Goal: Subscribe to service/newsletter

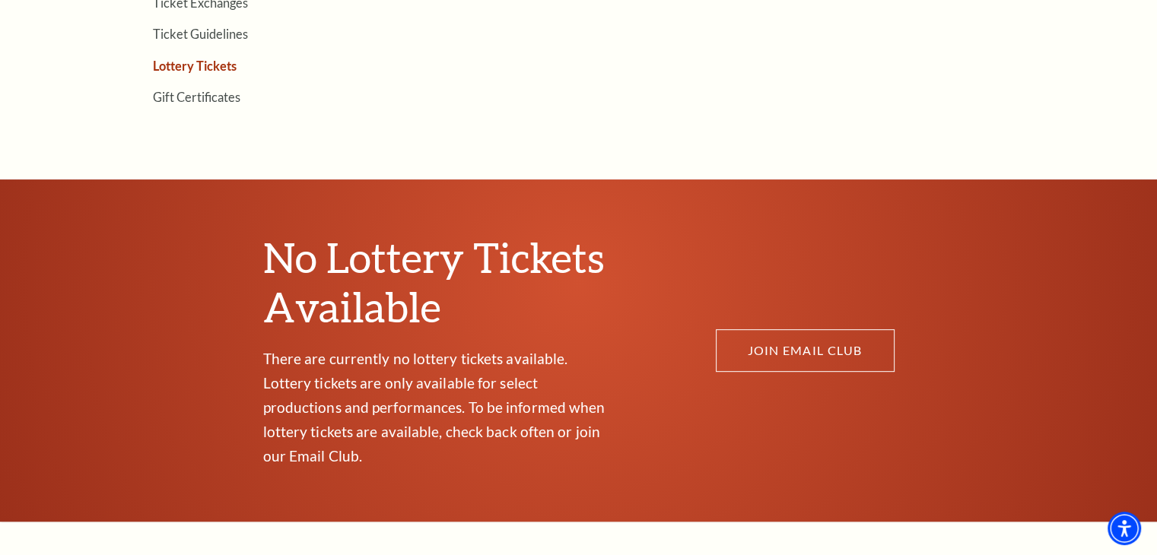
scroll to position [716, 0]
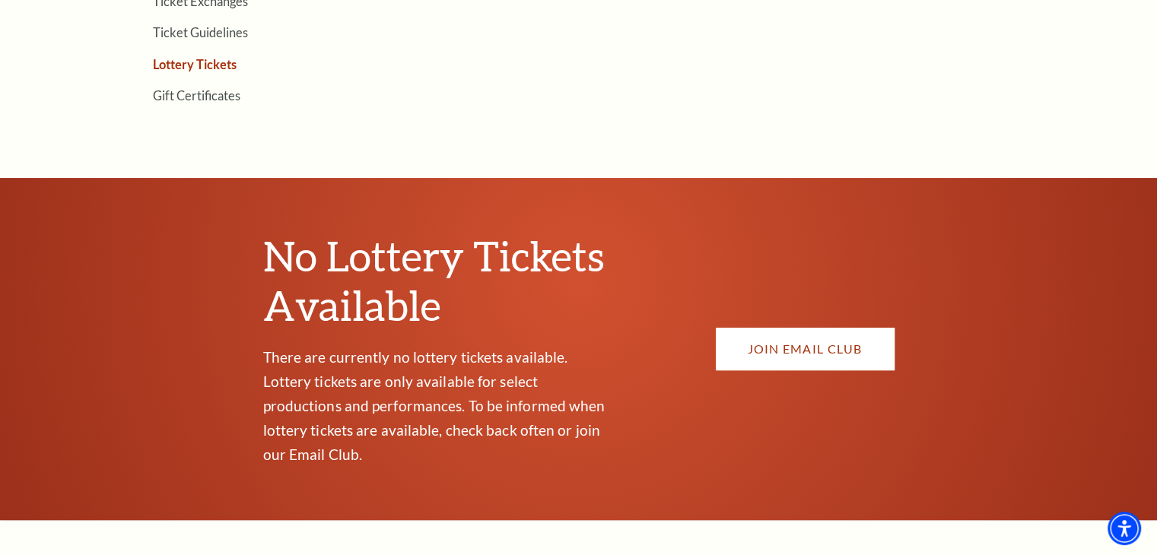
click at [764, 335] on link "JOIN EMAIL CLUB" at bounding box center [805, 349] width 179 height 43
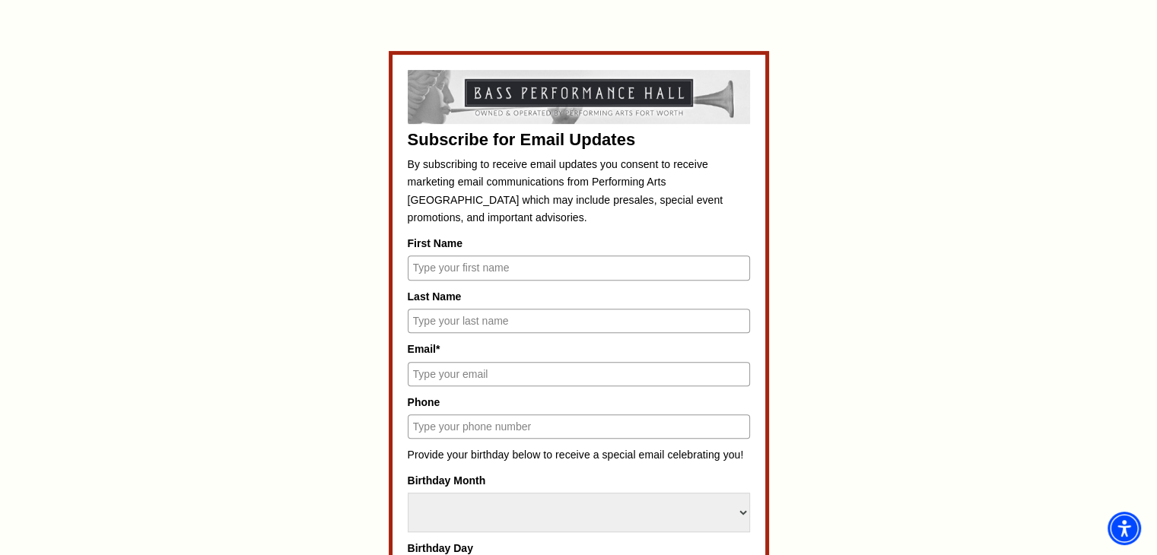
scroll to position [657, 0]
click at [547, 272] on input "First Name" at bounding box center [579, 267] width 342 height 24
type input "[PERSON_NAME]"
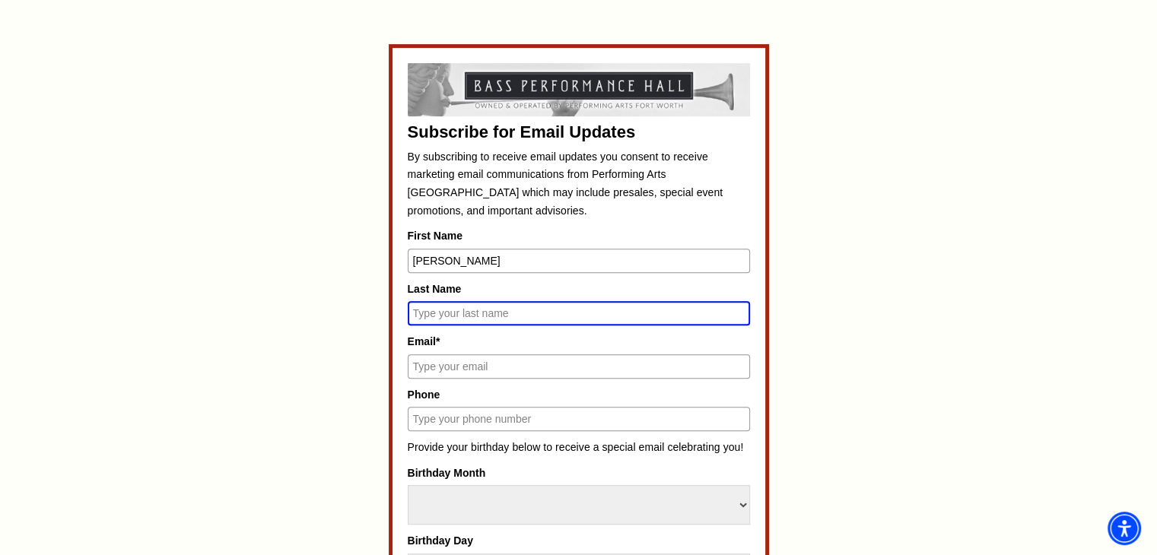
scroll to position [651, 0]
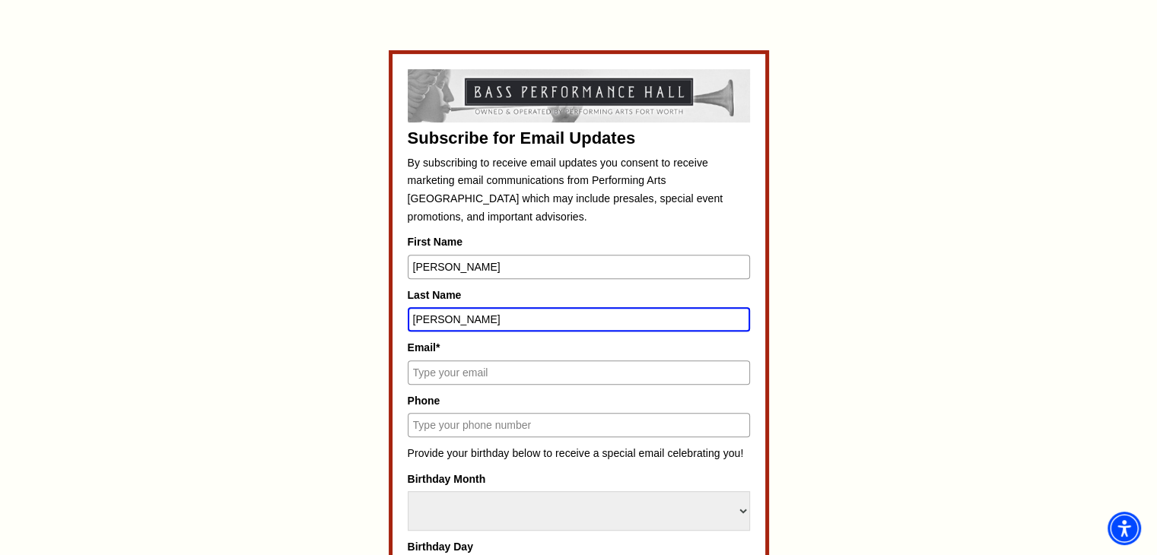
type input "[PERSON_NAME]"
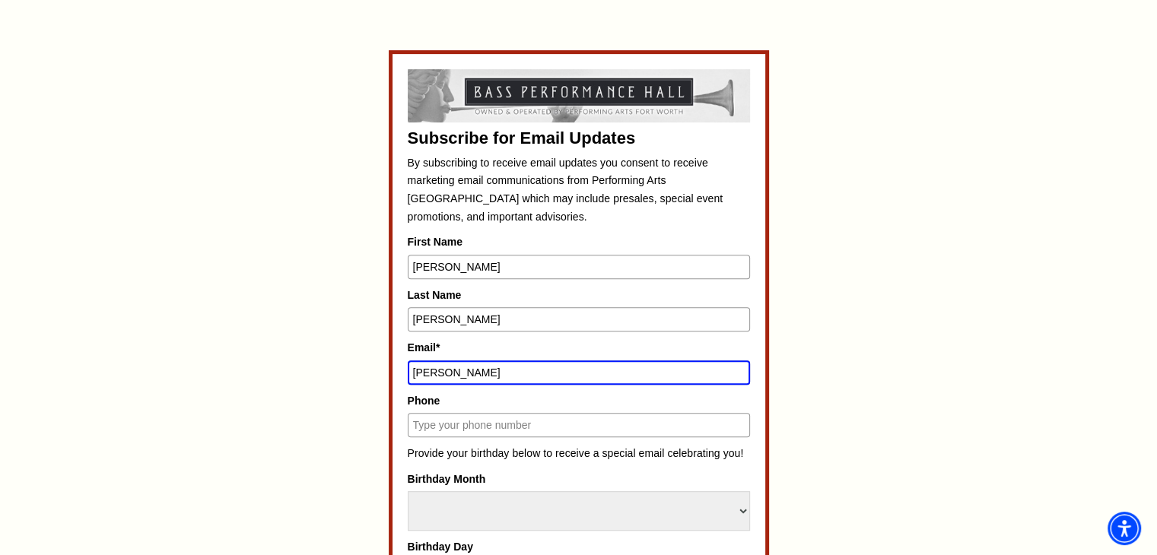
type input "[EMAIL_ADDRESS][DOMAIN_NAME]"
click at [510, 426] on input "Phone" at bounding box center [579, 425] width 342 height 24
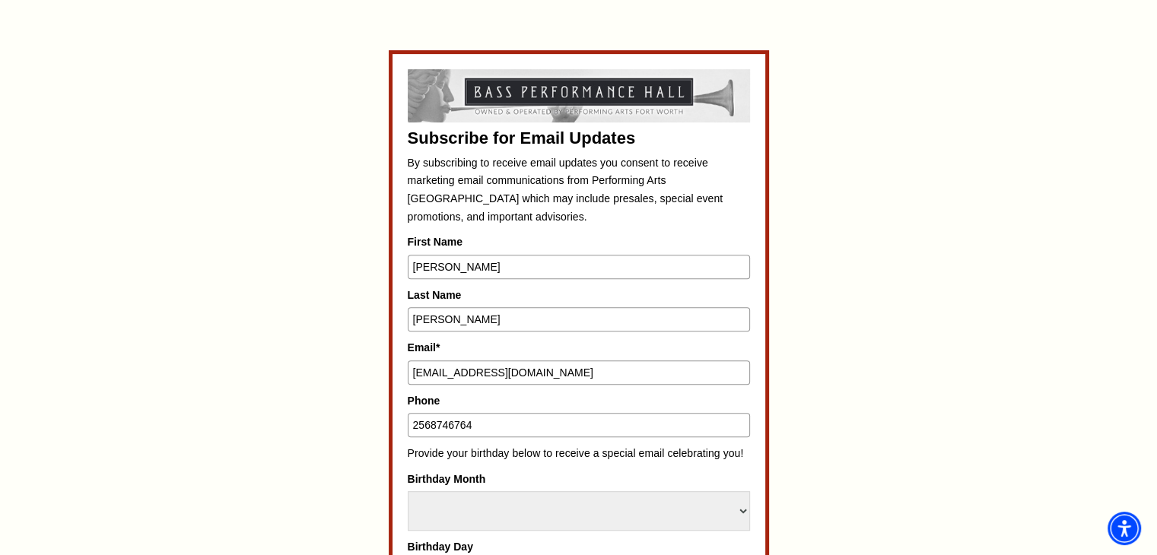
scroll to position [793, 0]
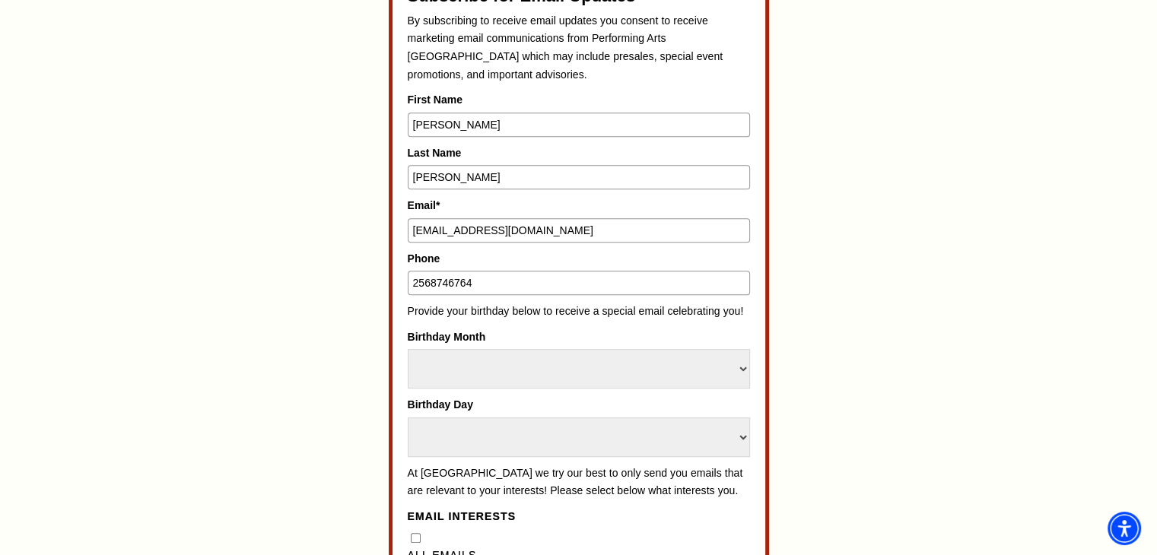
type input "2568746764"
click at [484, 349] on select "Select Month January February March April May June July August September Octobe…" at bounding box center [579, 369] width 342 height 40
select select "November"
click at [408, 349] on select "Select Month January February March April May June July August September Octobe…" at bounding box center [579, 369] width 342 height 40
click at [470, 439] on select "Select Day 1 2 3 4 5 6 7 8 9 10 11 12 13 14 15 16 17 18 19 20 21 22 23 24 25 26…" at bounding box center [579, 438] width 342 height 40
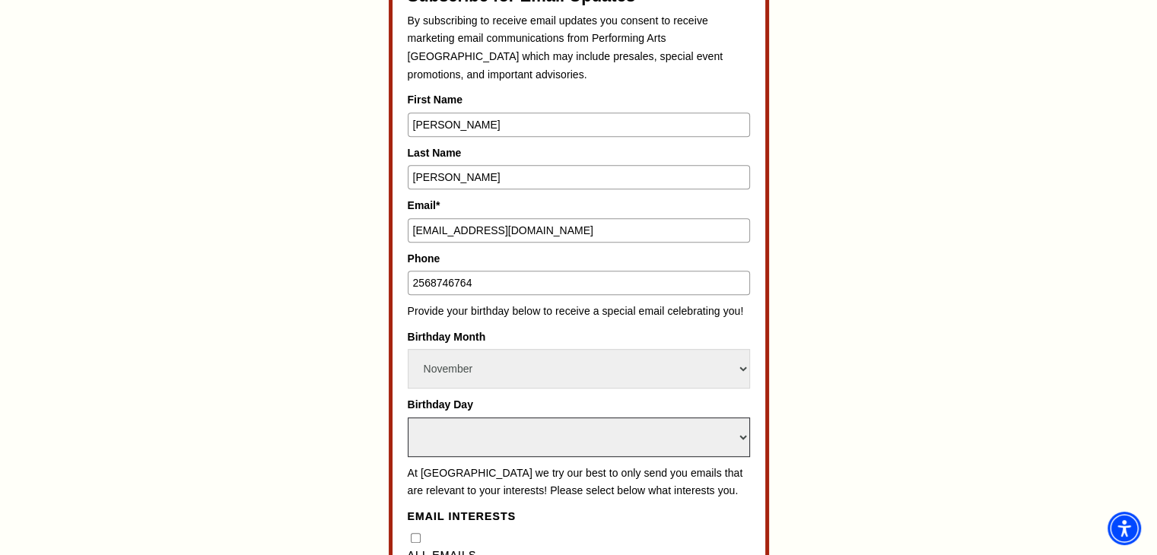
select select "5"
click at [408, 418] on select "Select Day 1 2 3 4 5 6 7 8 9 10 11 12 13 14 15 16 17 18 19 20 21 22 23 24 25 26…" at bounding box center [579, 438] width 342 height 40
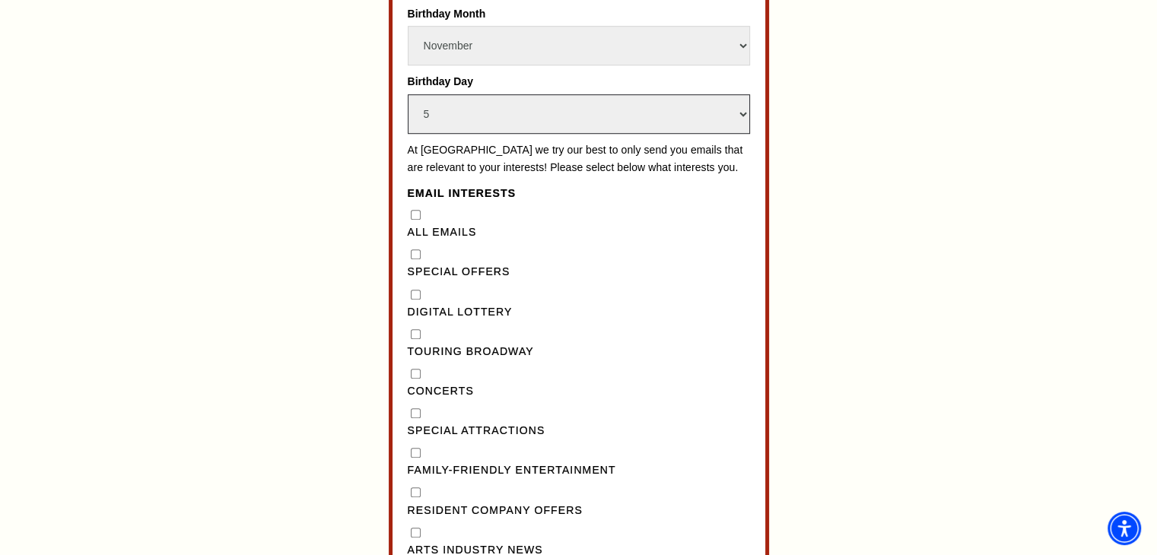
scroll to position [1210, 0]
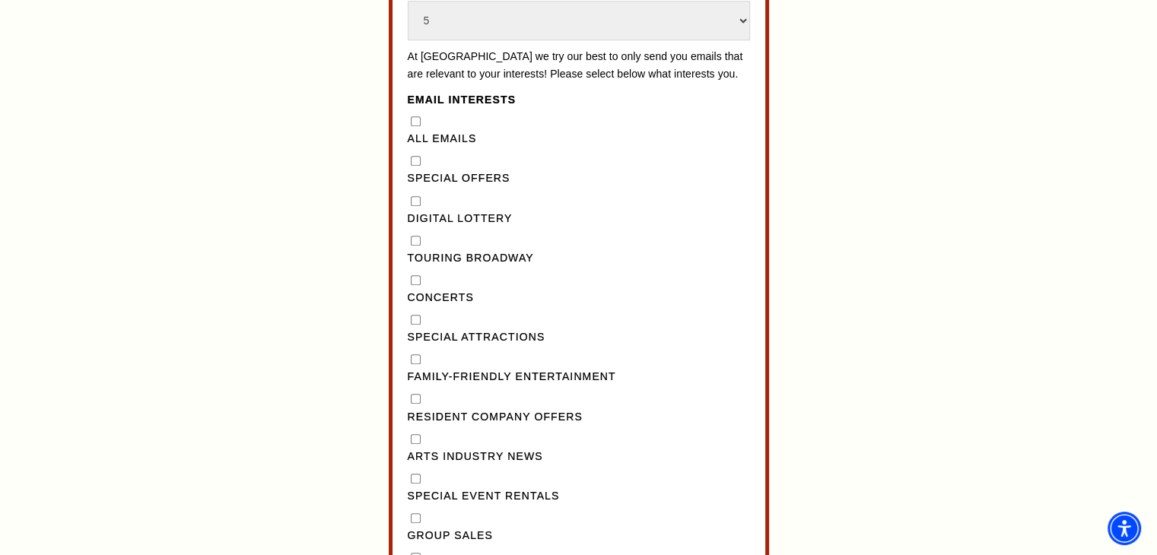
click at [415, 206] on Lottery"] "Digital Lottery" at bounding box center [416, 201] width 10 height 10
checkbox Lottery"] "true"
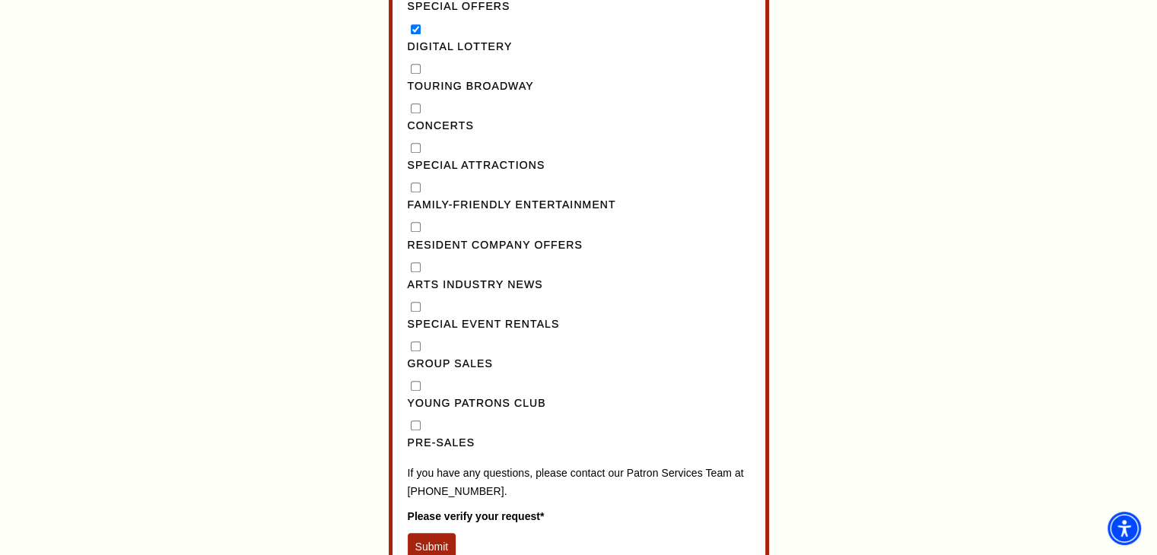
scroll to position [1384, 0]
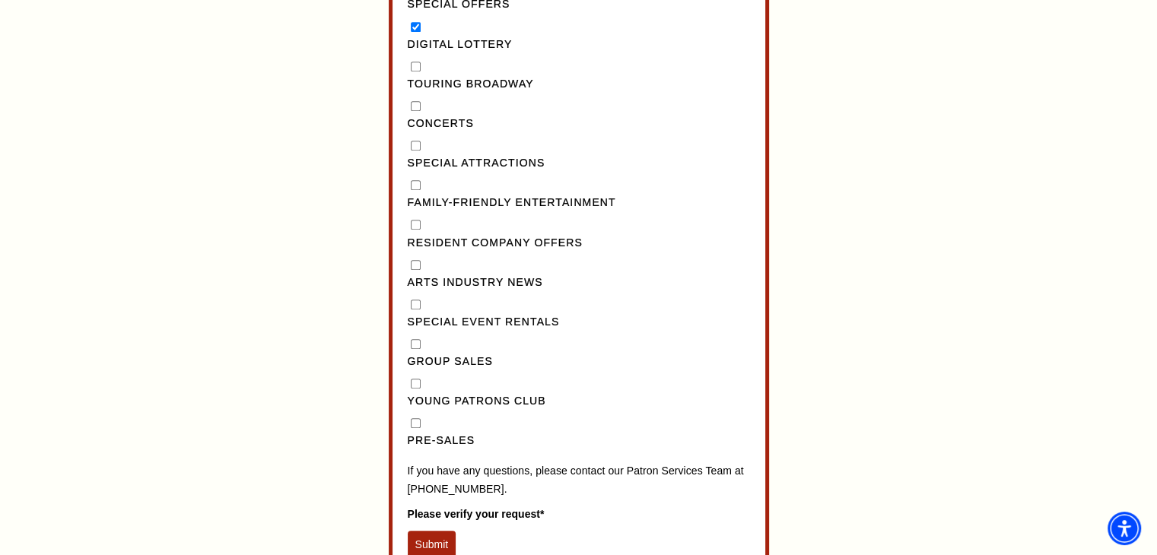
click at [415, 111] on input "Concerts" at bounding box center [416, 106] width 10 height 10
checkbox input "true"
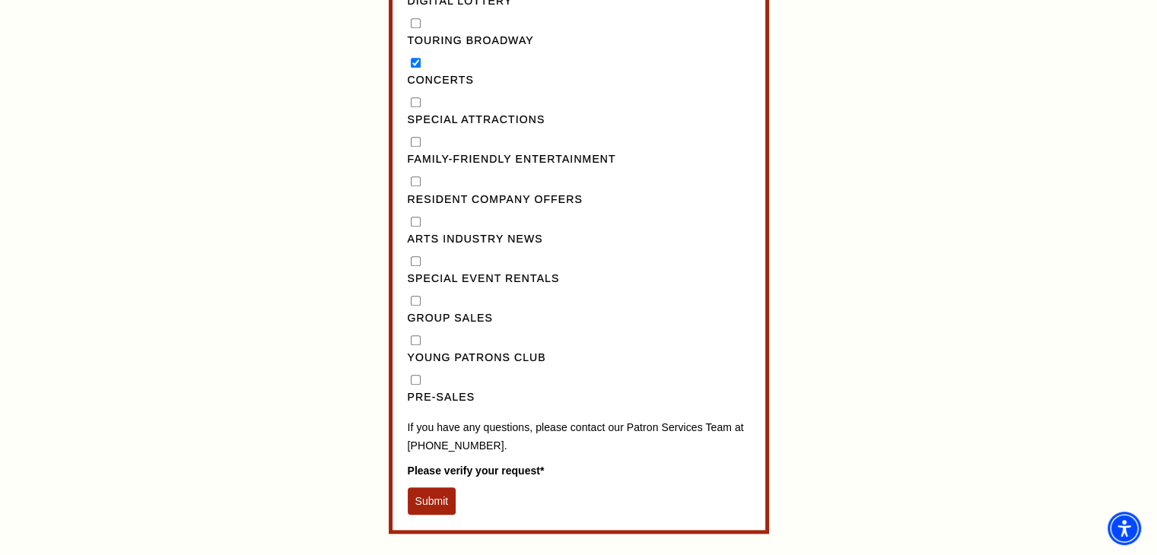
scroll to position [1430, 0]
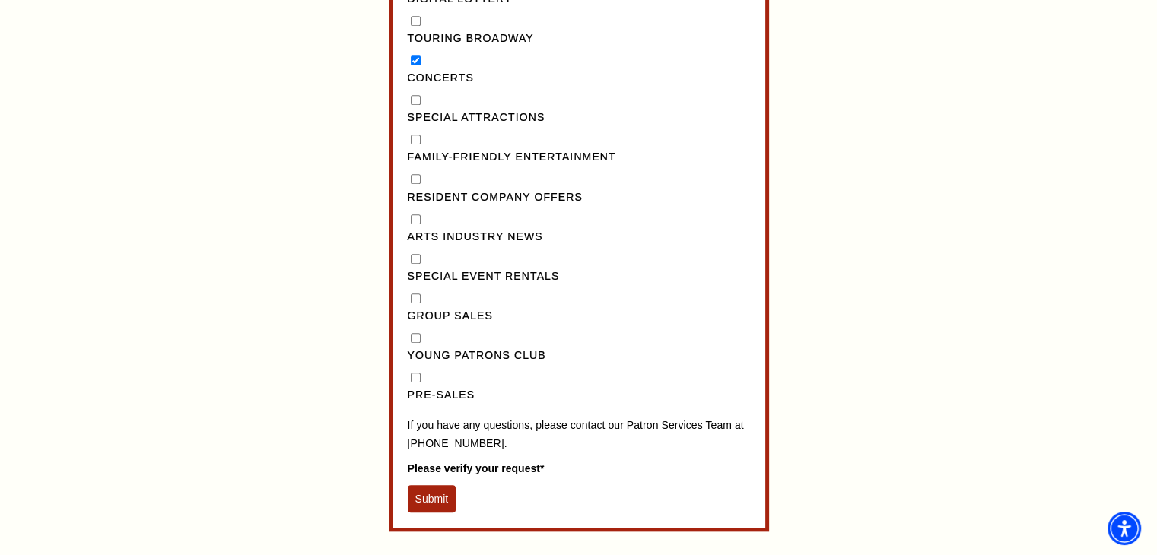
click at [423, 513] on button "Submit" at bounding box center [432, 498] width 49 height 27
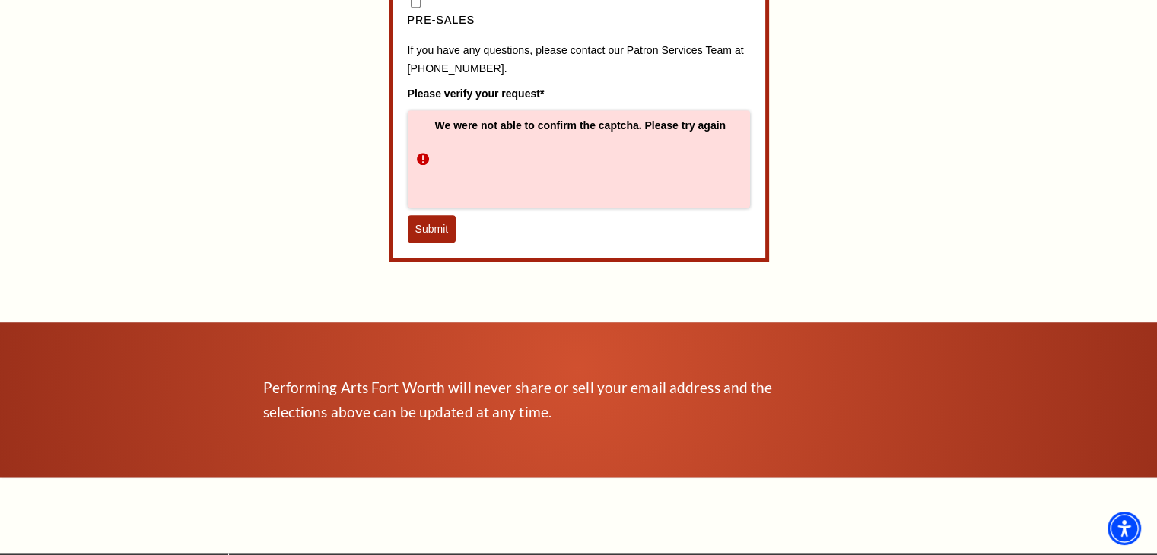
scroll to position [1816, 0]
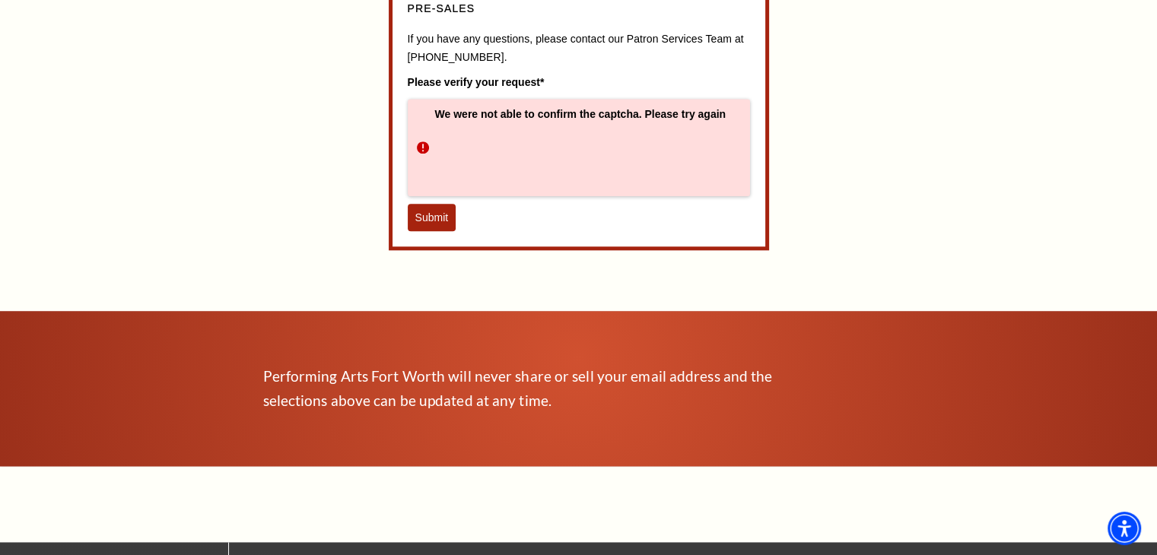
click at [440, 227] on button "Submit" at bounding box center [432, 217] width 49 height 27
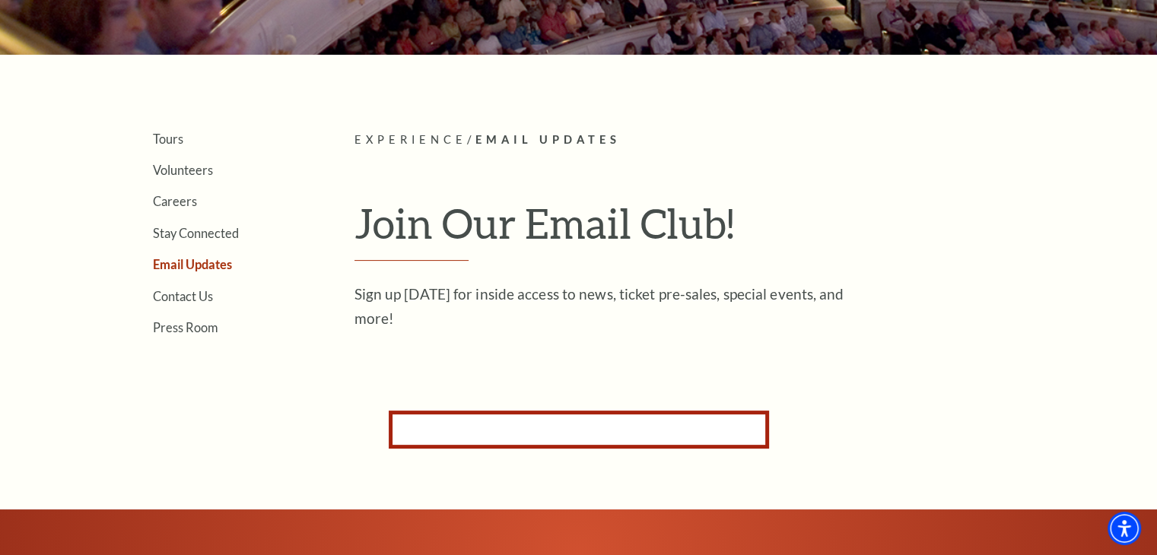
scroll to position [292, 0]
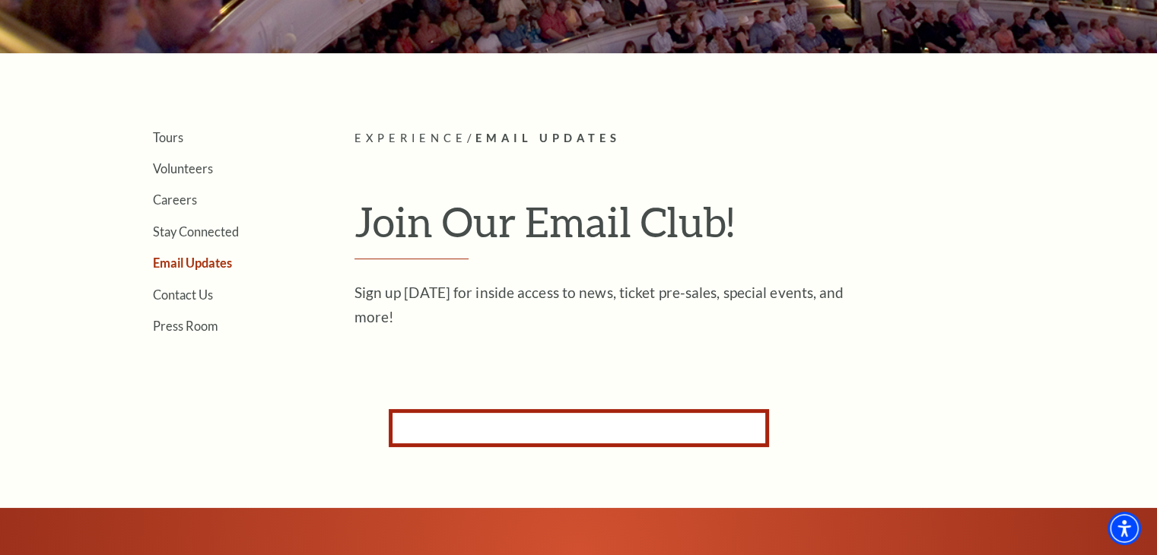
click at [608, 434] on form "Subscribe for Email Updates By subscribing to receive email updates you consent…" at bounding box center [579, 428] width 380 height 38
click at [602, 415] on form "Subscribe for Email Updates By subscribing to receive email updates you consent…" at bounding box center [579, 428] width 380 height 38
